Goal: Task Accomplishment & Management: Use online tool/utility

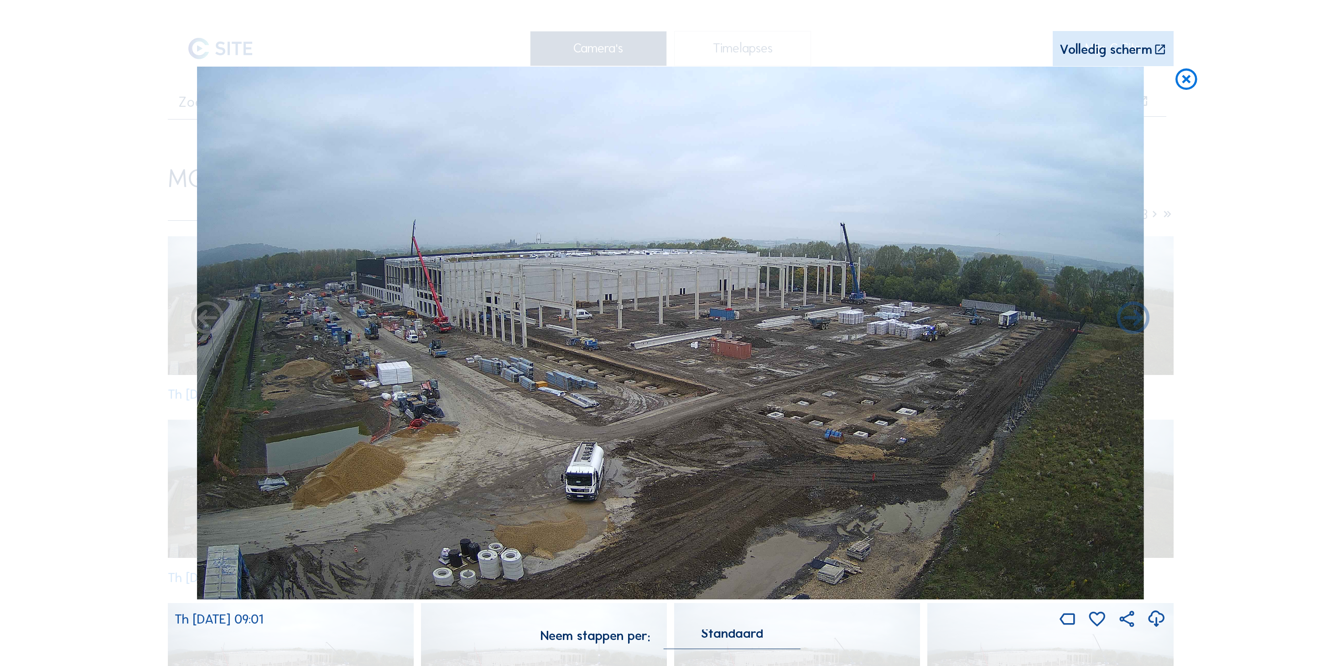
scroll to position [158, 214]
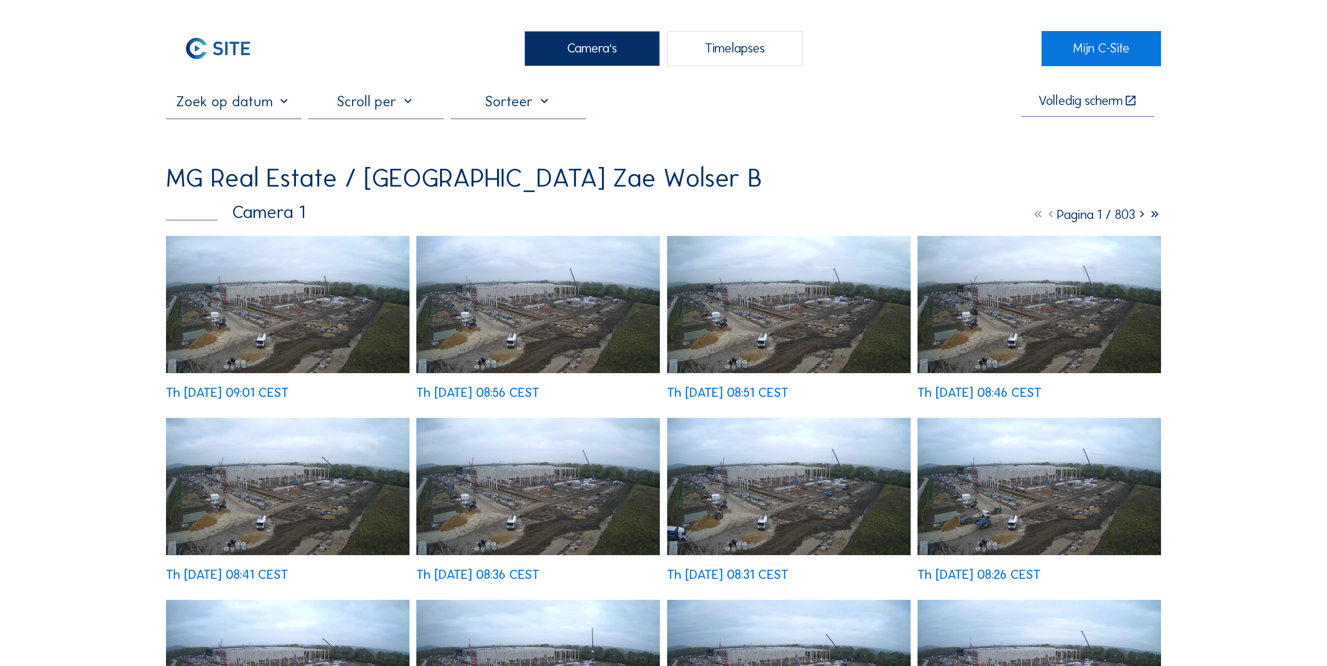
click at [272, 298] on img at bounding box center [288, 304] width 244 height 137
click at [313, 261] on img at bounding box center [288, 304] width 244 height 137
